Goal: Information Seeking & Learning: Learn about a topic

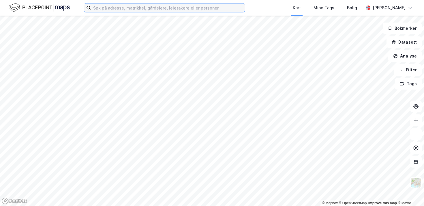
click at [155, 10] on input at bounding box center [168, 7] width 154 height 9
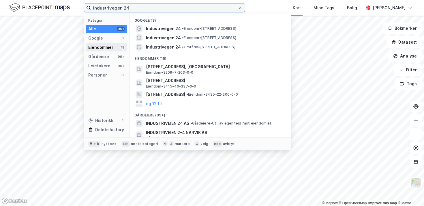
type input "industrivegen 24"
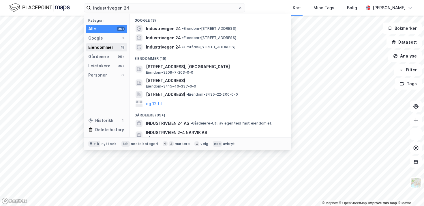
click at [104, 47] on div "Eiendommer" at bounding box center [100, 47] width 25 height 7
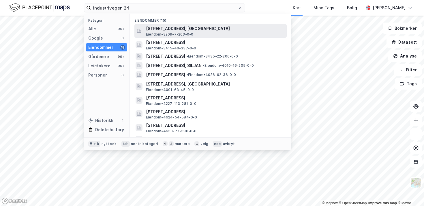
click at [154, 35] on span "Eiendom • 3209-7-203-0-0" at bounding box center [169, 34] width 47 height 5
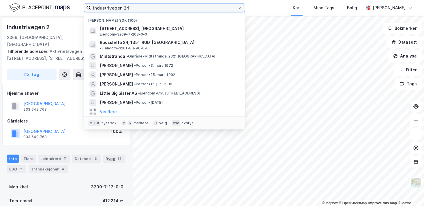
click at [199, 7] on input "industrivegen 24" at bounding box center [164, 7] width 147 height 9
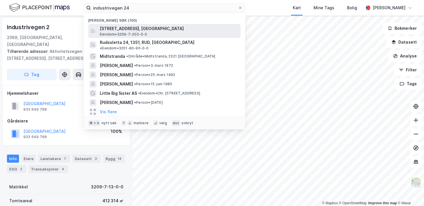
click at [176, 34] on div "[STREET_ADDRESS], ULLENSAKER Eiendom • 3209-7-203-0-0" at bounding box center [170, 31] width 140 height 12
